Goal: Task Accomplishment & Management: Check status

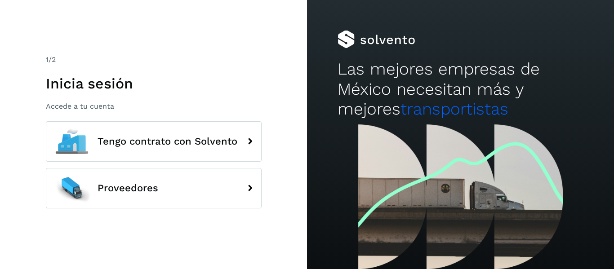
click at [552, 94] on h2 "Las mejores empresas de México necesitan más y mejores transportistas" at bounding box center [460, 89] width 245 height 60
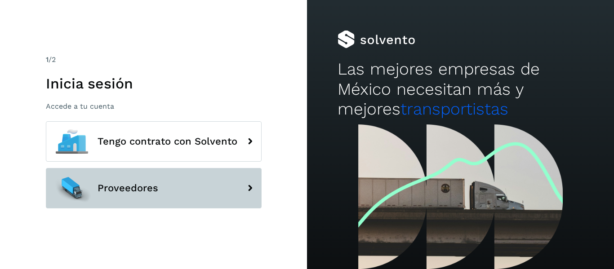
click at [209, 191] on button "Proveedores" at bounding box center [154, 188] width 216 height 40
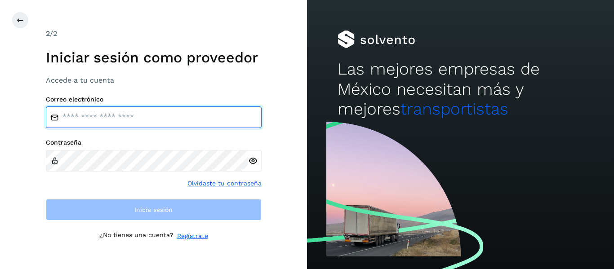
type input "**********"
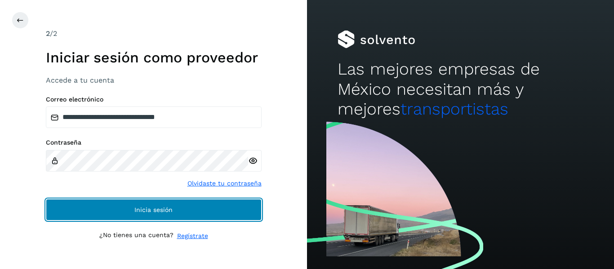
click at [153, 205] on button "Inicia sesión" at bounding box center [154, 210] width 216 height 22
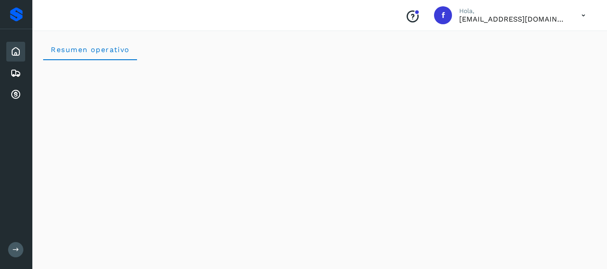
click at [19, 254] on button at bounding box center [15, 249] width 15 height 15
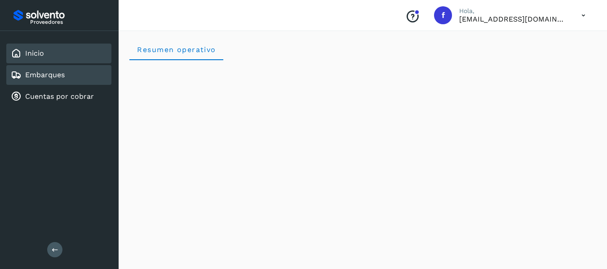
click at [62, 73] on link "Embarques" at bounding box center [45, 75] width 40 height 9
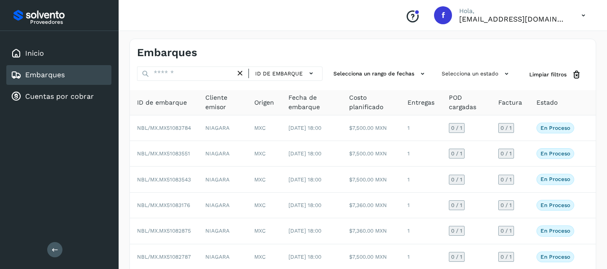
click at [436, 111] on th "Entregas" at bounding box center [420, 102] width 41 height 25
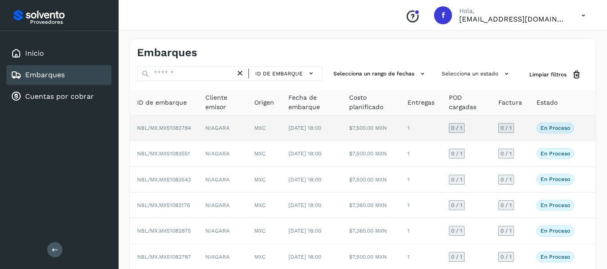
click at [527, 128] on td "0 / 1" at bounding box center [510, 129] width 38 height 26
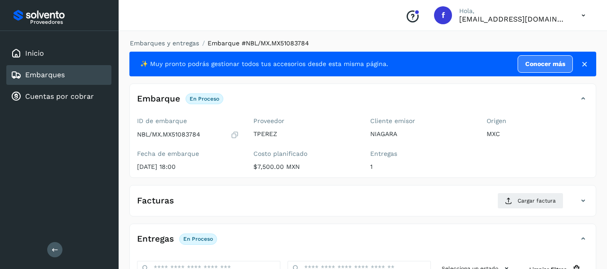
click at [233, 137] on icon at bounding box center [235, 134] width 9 height 9
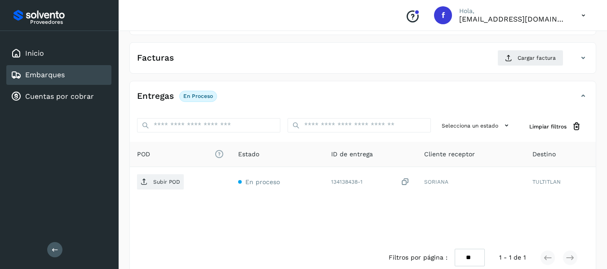
scroll to position [159, 0]
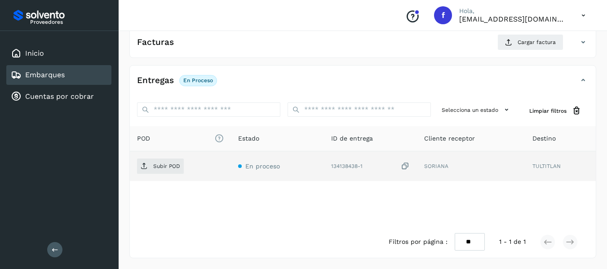
click at [408, 167] on icon at bounding box center [405, 166] width 9 height 9
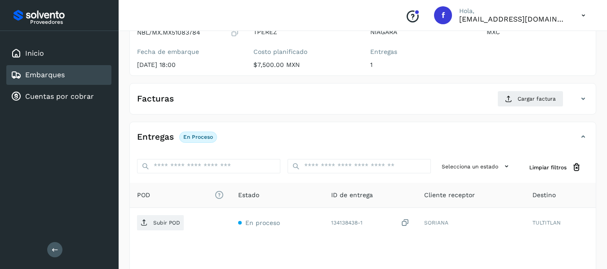
scroll to position [0, 0]
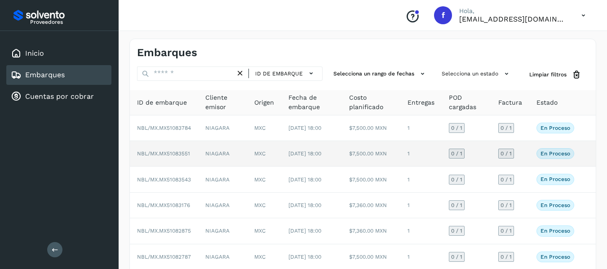
click at [522, 162] on td "0 / 1" at bounding box center [510, 154] width 38 height 26
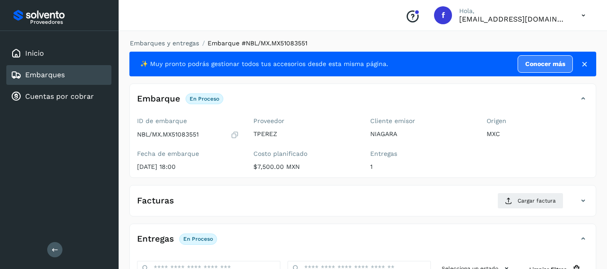
click at [236, 137] on icon at bounding box center [235, 134] width 9 height 9
click at [297, 145] on div "Proveedor TPEREZ Costo planificado $7,500.00 MXN" at bounding box center [304, 146] width 116 height 64
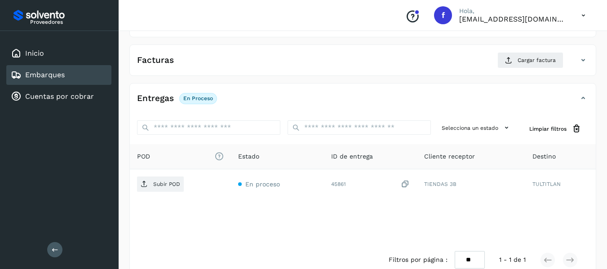
scroll to position [159, 0]
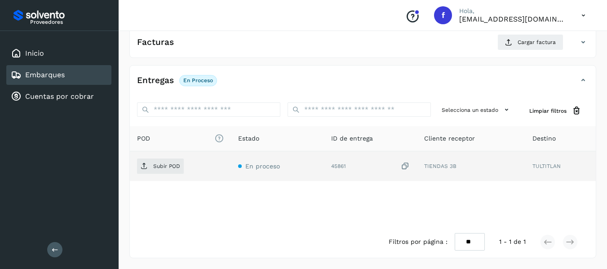
click at [405, 163] on icon at bounding box center [405, 166] width 9 height 9
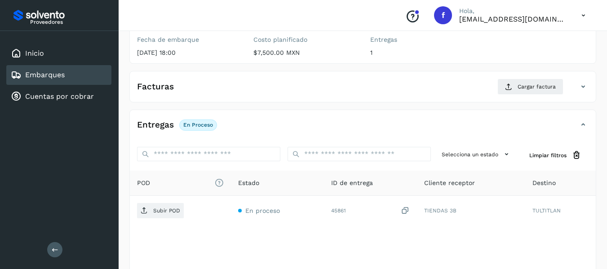
scroll to position [135, 0]
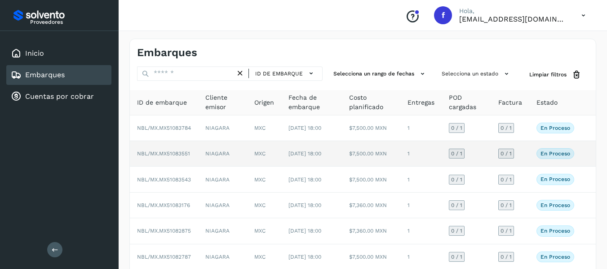
scroll to position [45, 0]
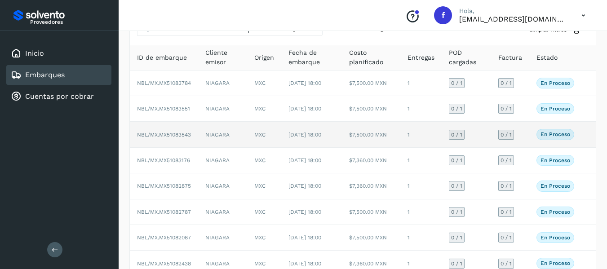
click at [534, 146] on td "En proceso Verifica el estado de la factura o entregas asociadas a este embarque" at bounding box center [555, 135] width 52 height 26
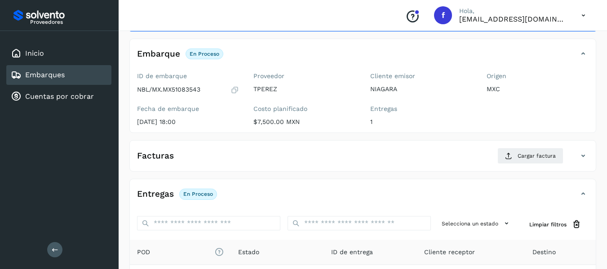
click at [231, 91] on icon at bounding box center [235, 89] width 9 height 9
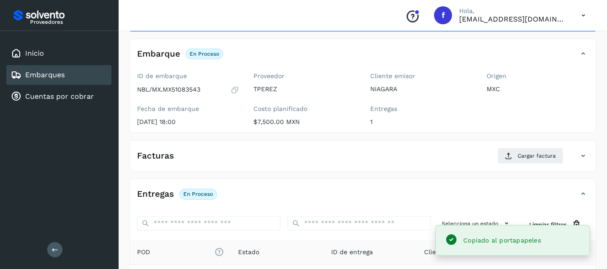
click at [236, 93] on icon at bounding box center [235, 89] width 9 height 9
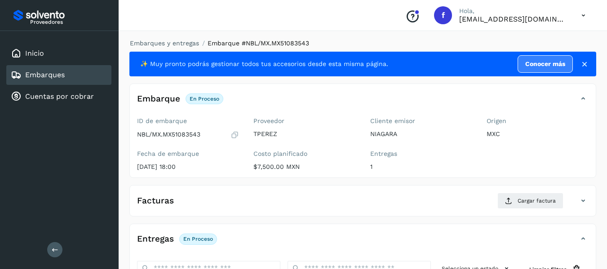
click at [135, 23] on div "Conoce nuestros beneficios f Hola, [EMAIL_ADDRESS][DOMAIN_NAME]" at bounding box center [363, 15] width 489 height 31
click at [40, 76] on link "Embarques" at bounding box center [45, 75] width 40 height 9
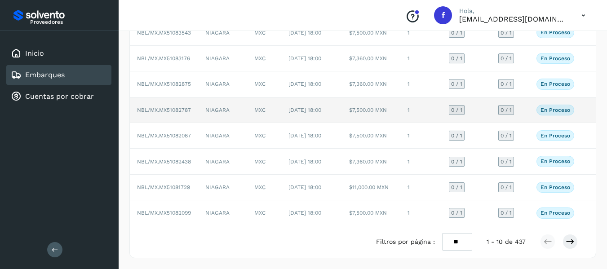
scroll to position [154, 0]
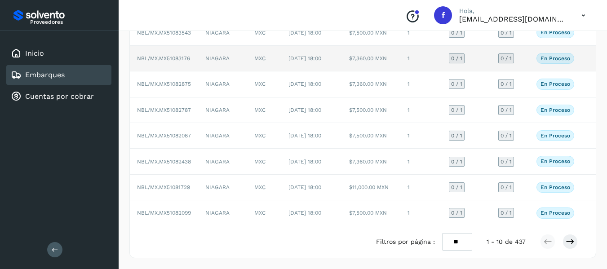
click at [528, 66] on td "0 / 1" at bounding box center [510, 59] width 38 height 26
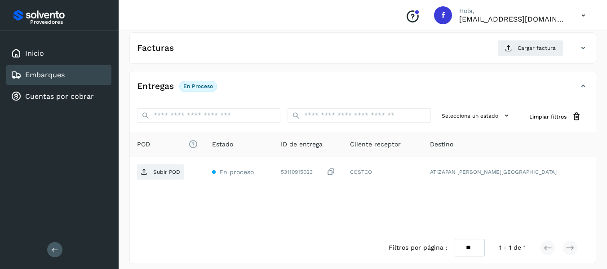
scroll to position [154, 0]
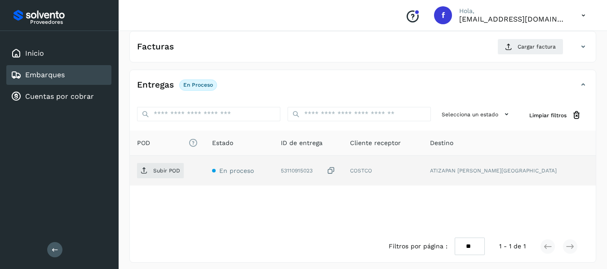
click at [423, 174] on td "COSTCO" at bounding box center [383, 171] width 80 height 30
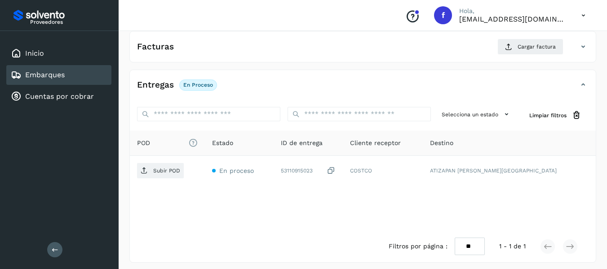
scroll to position [0, 0]
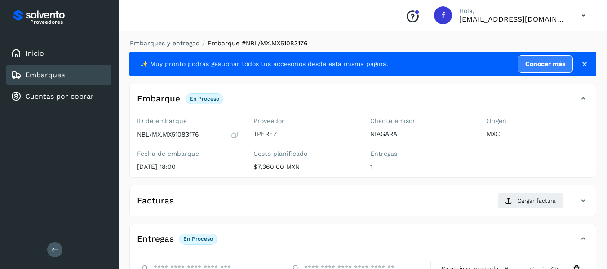
click at [233, 134] on icon at bounding box center [235, 134] width 9 height 9
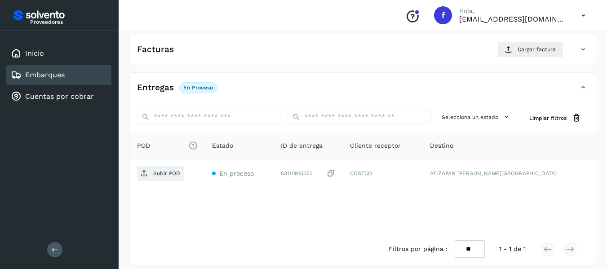
scroll to position [159, 0]
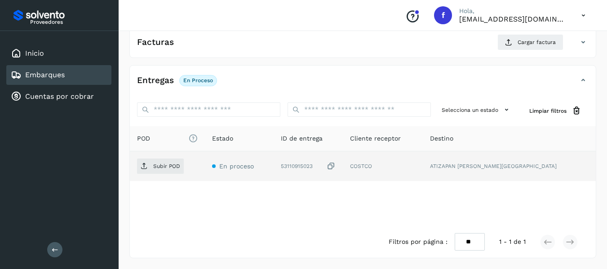
click at [336, 165] on icon at bounding box center [331, 166] width 9 height 9
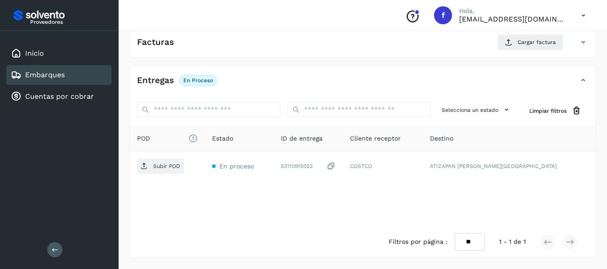
click at [323, 261] on div "Embarques y entregas Embarque #NBL/MX.MX51083176 ✨ Muy pronto podrás gestionar …" at bounding box center [363, 69] width 489 height 400
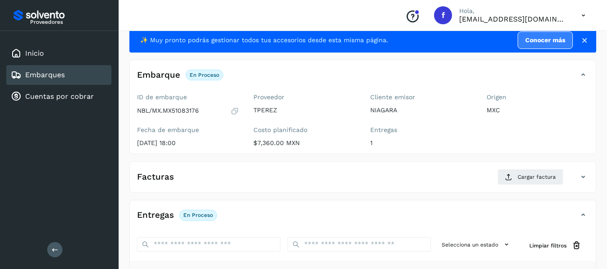
scroll to position [0, 0]
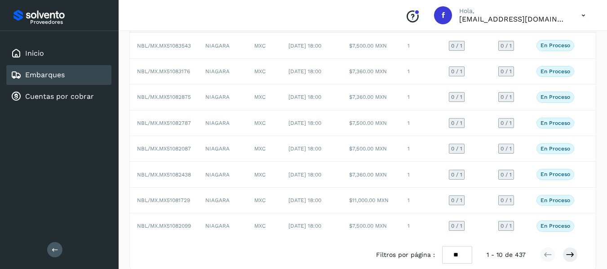
scroll to position [135, 0]
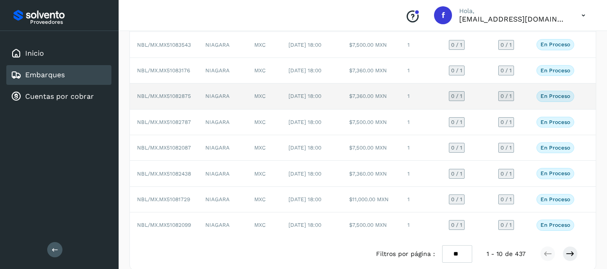
click at [532, 109] on td "En proceso Verifica el estado de la factura o entregas asociadas a este embarque" at bounding box center [555, 97] width 52 height 26
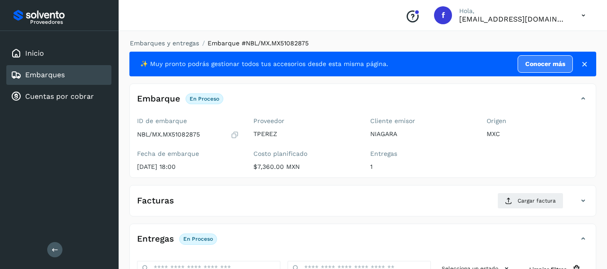
click at [237, 133] on icon at bounding box center [235, 134] width 9 height 9
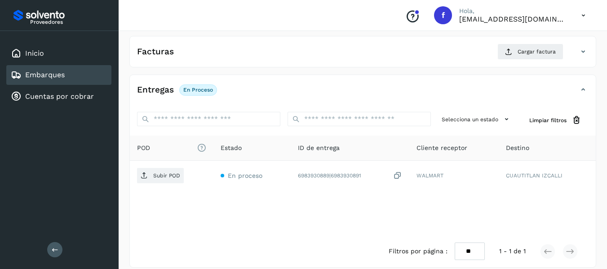
scroll to position [159, 0]
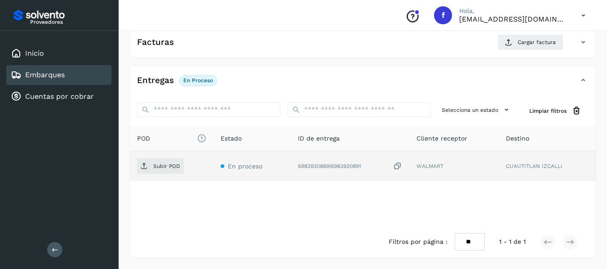
click at [402, 164] on icon at bounding box center [397, 166] width 9 height 9
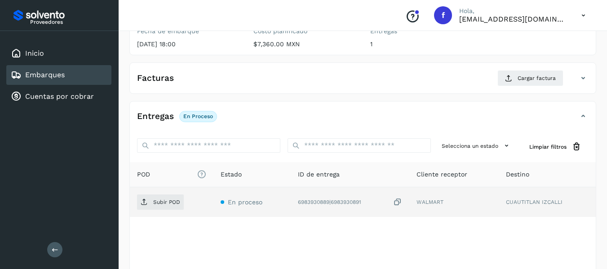
scroll to position [69, 0]
